Goal: Transaction & Acquisition: Purchase product/service

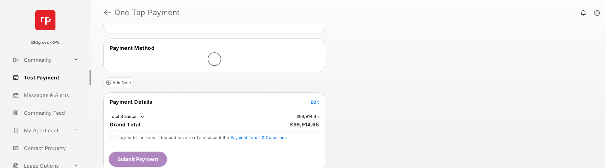
scroll to position [99, 0]
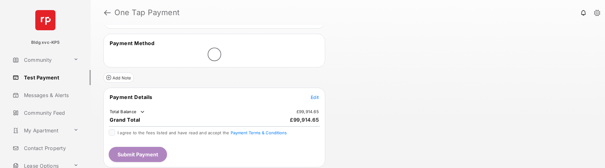
click at [316, 95] on span "Edit" at bounding box center [315, 97] width 8 height 5
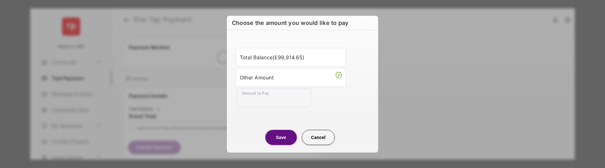
click at [293, 99] on input "Amount to Pay" at bounding box center [274, 97] width 74 height 19
type input "**"
click at [280, 140] on button "Save" at bounding box center [281, 137] width 32 height 15
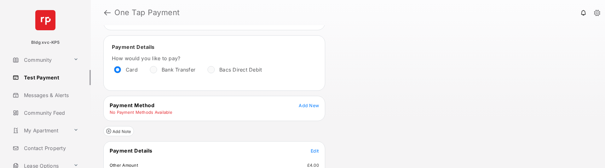
scroll to position [90, 0]
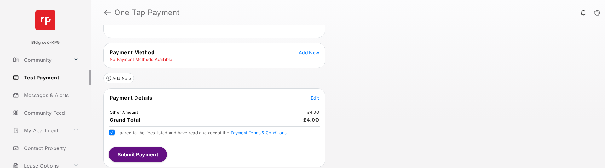
click at [313, 51] on span "Add New" at bounding box center [309, 52] width 20 height 5
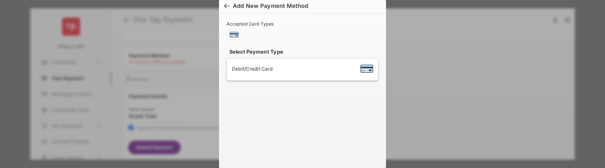
click at [258, 70] on span "Debit/Credit Card" at bounding box center [252, 69] width 41 height 6
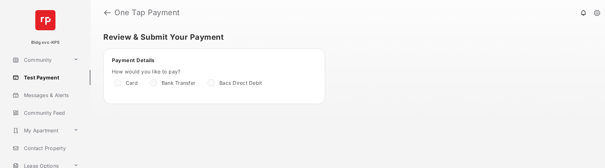
click at [114, 82] on div at bounding box center [117, 83] width 6 height 6
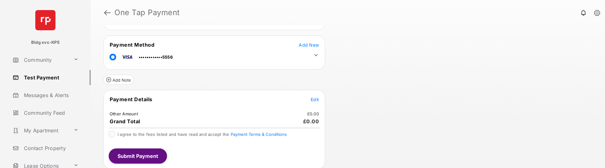
scroll to position [75, 0]
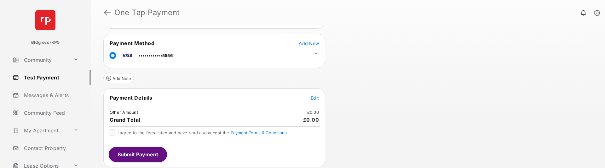
click at [316, 97] on span "Edit" at bounding box center [315, 97] width 8 height 5
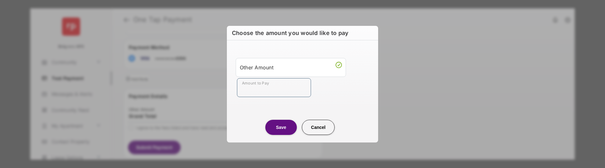
click at [282, 91] on input "Amount to Pay" at bounding box center [274, 87] width 74 height 19
type input "**"
click at [283, 128] on button "Save" at bounding box center [281, 127] width 32 height 15
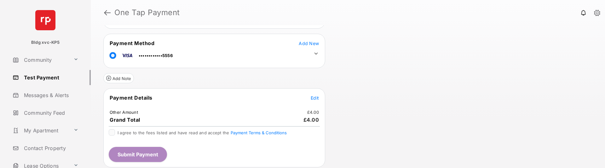
click at [109, 128] on div "Payment Details Edit Other Amount £4.00 Grand Total £4.00 I agree to the fees l…" at bounding box center [214, 127] width 222 height 79
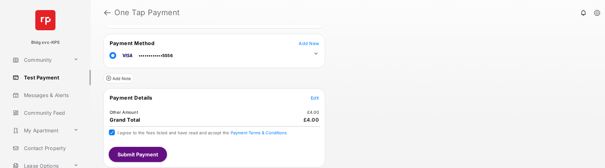
click at [153, 154] on button "Submit Payment" at bounding box center [138, 154] width 58 height 15
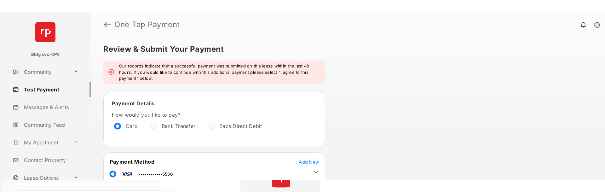
scroll to position [125, 0]
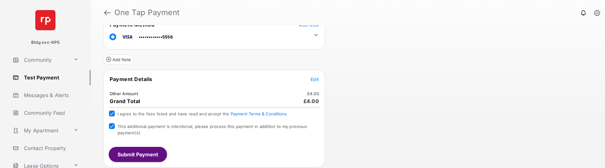
click at [130, 157] on button "Submit Payment" at bounding box center [138, 154] width 58 height 15
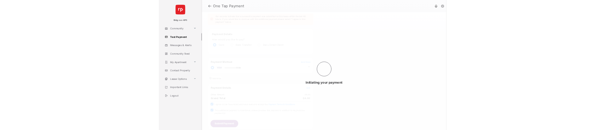
scroll to position [18, 0]
